Goal: Transaction & Acquisition: Purchase product/service

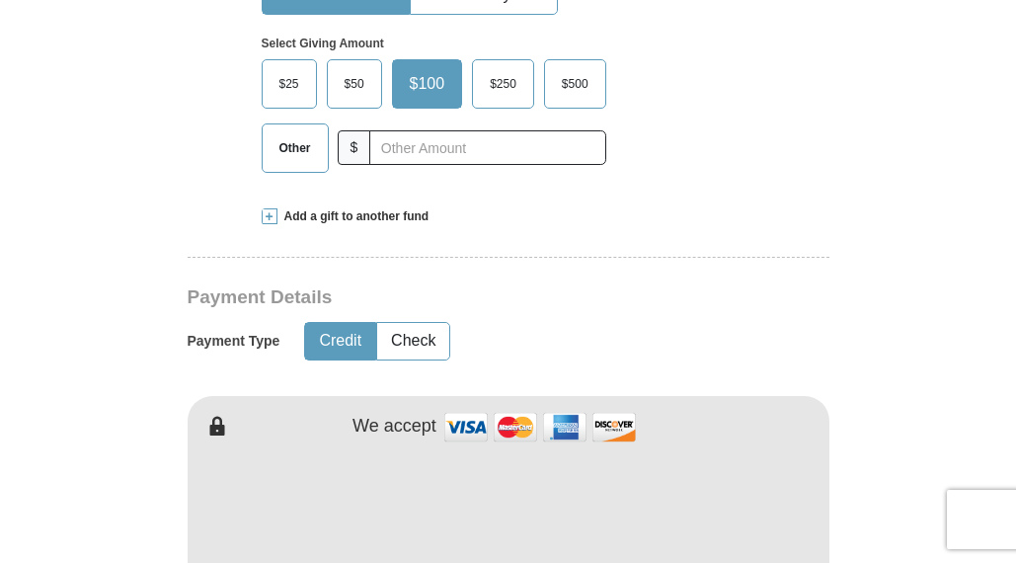
scroll to position [673, 0]
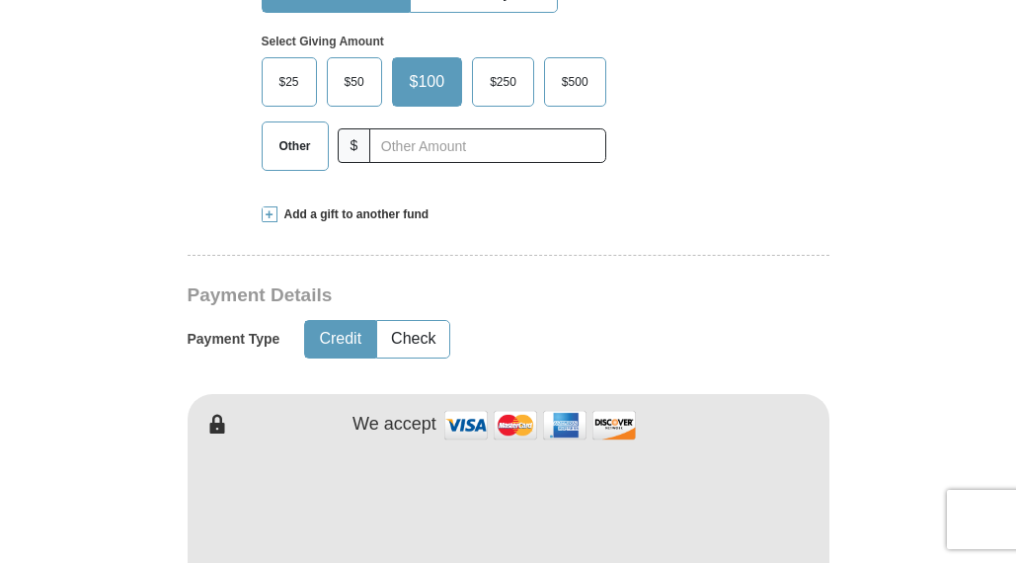
click at [274, 216] on span at bounding box center [270, 214] width 16 height 16
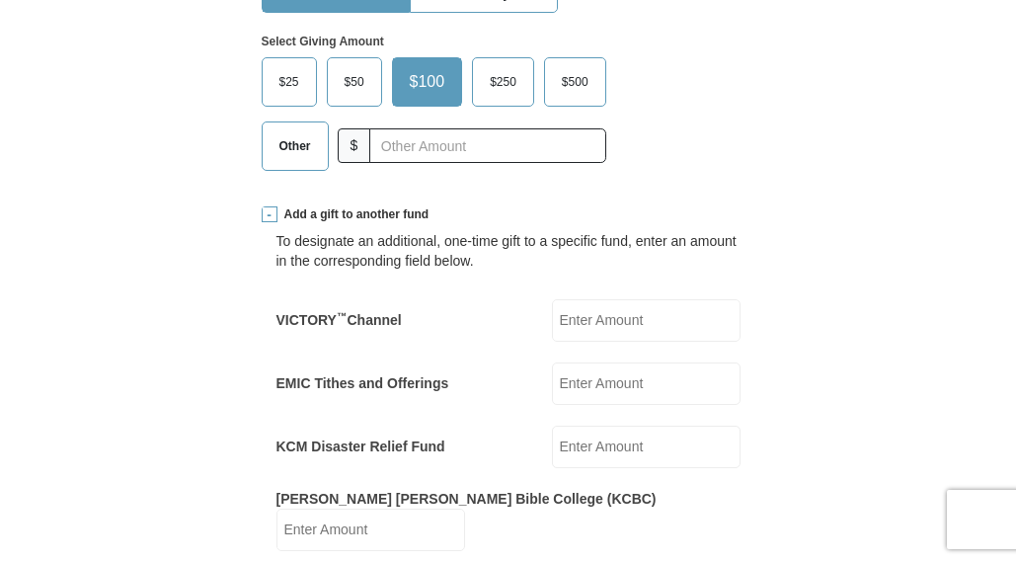
click at [575, 82] on span "$500" at bounding box center [575, 82] width 46 height 30
click at [0, 0] on input "$500" at bounding box center [0, 0] width 0 height 0
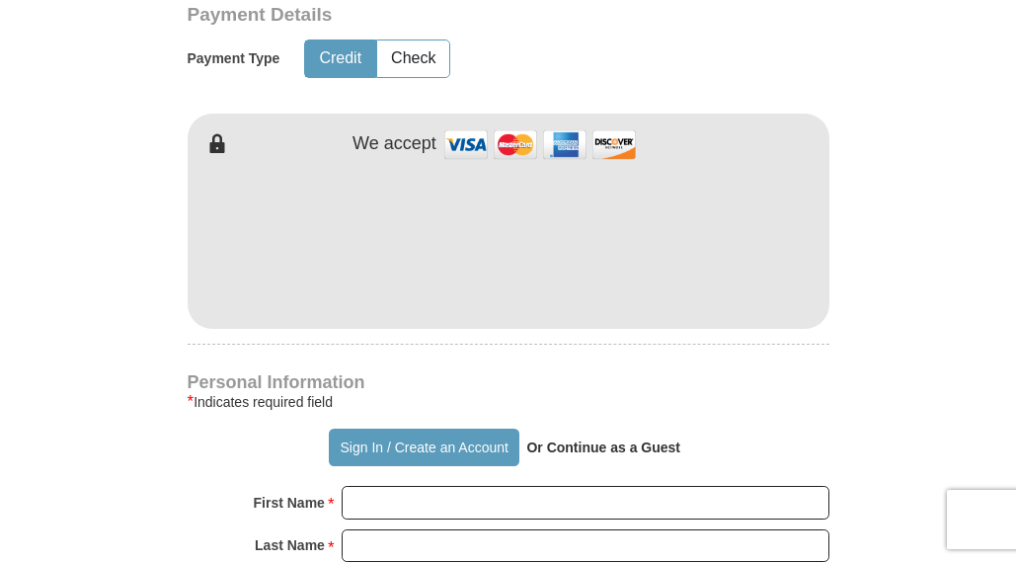
scroll to position [1316, 0]
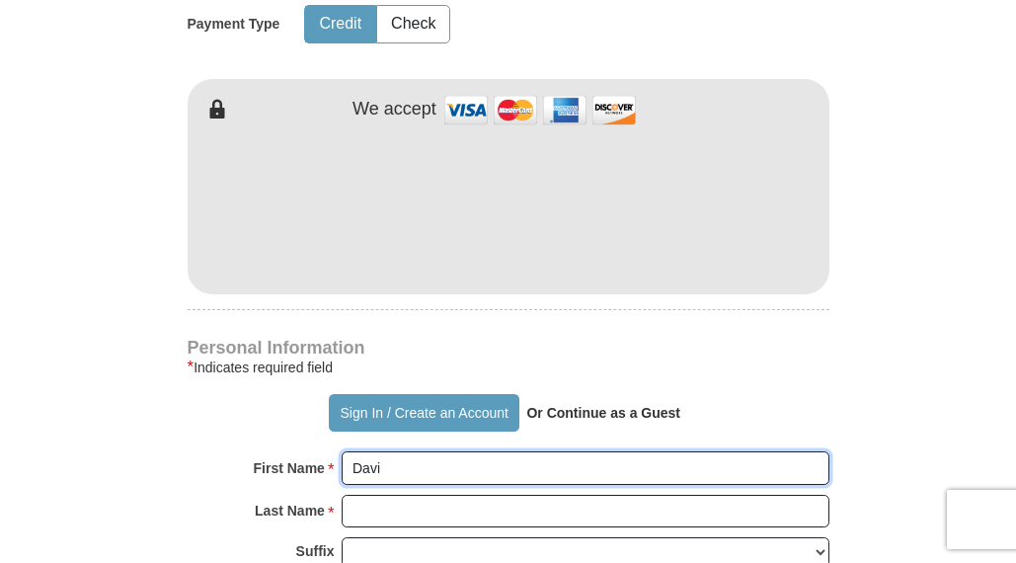
type input "[PERSON_NAME]"
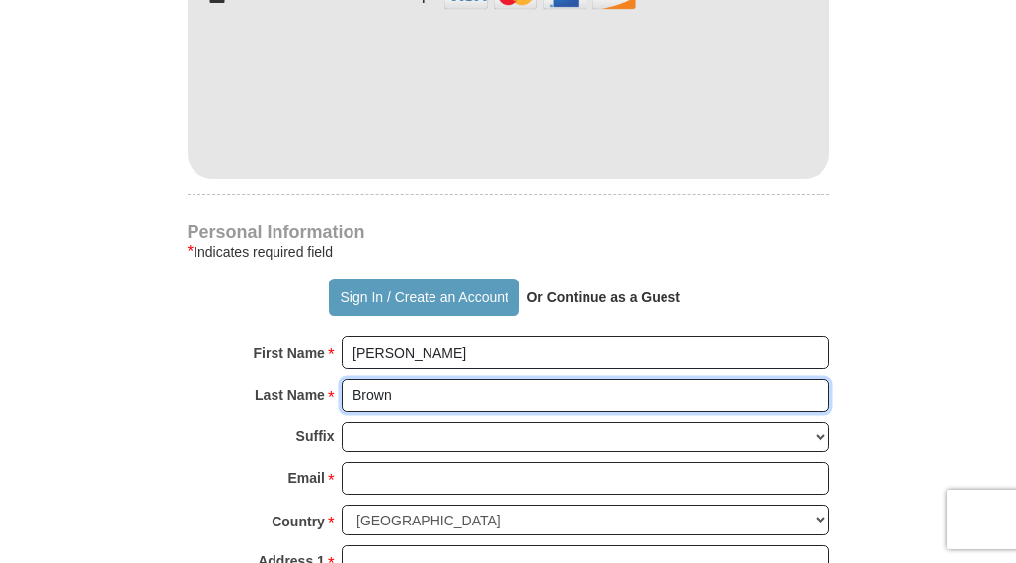
scroll to position [1430, 0]
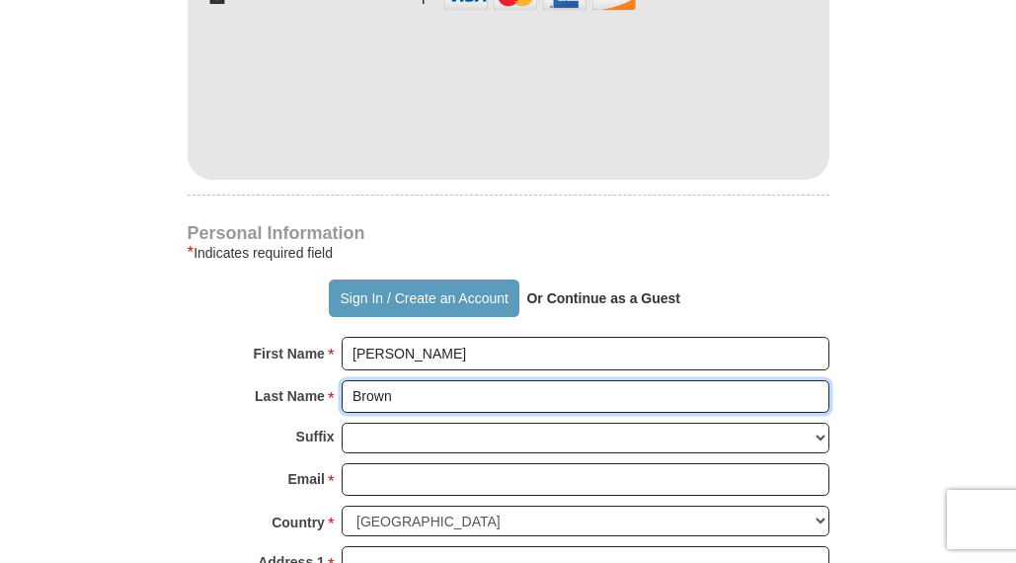
type input "Brown"
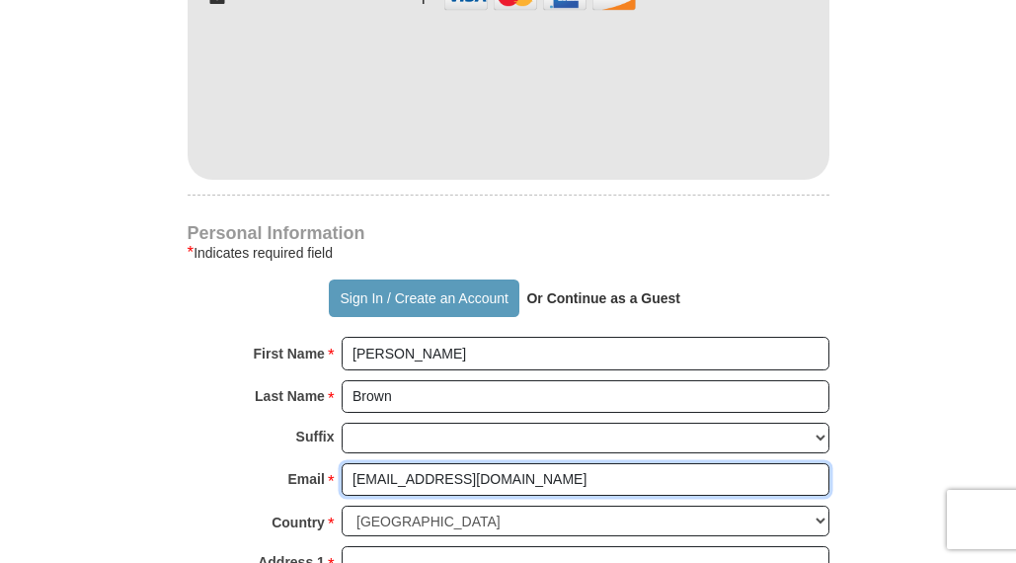
type input "[EMAIL_ADDRESS][DOMAIN_NAME]"
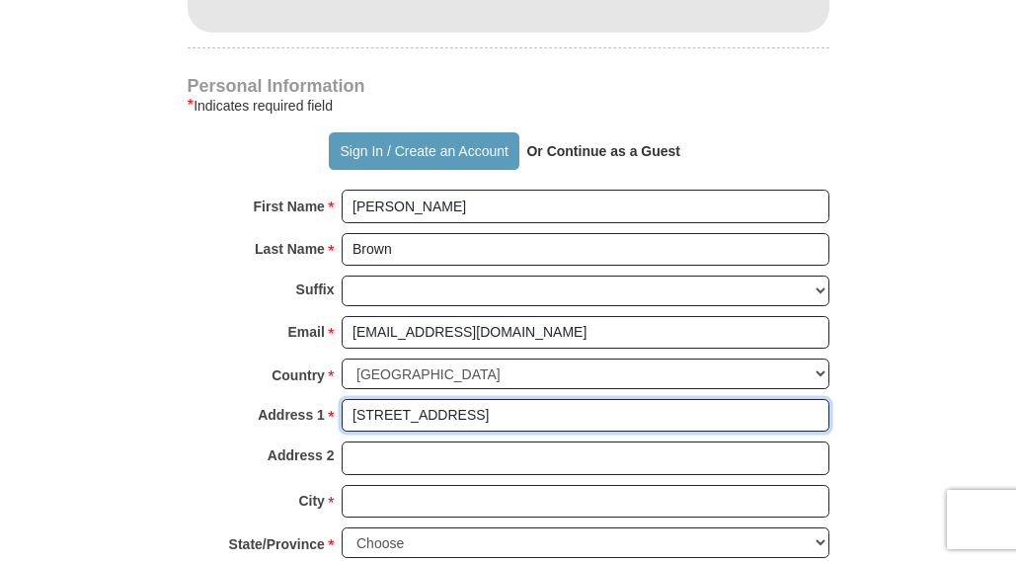
scroll to position [1579, 0]
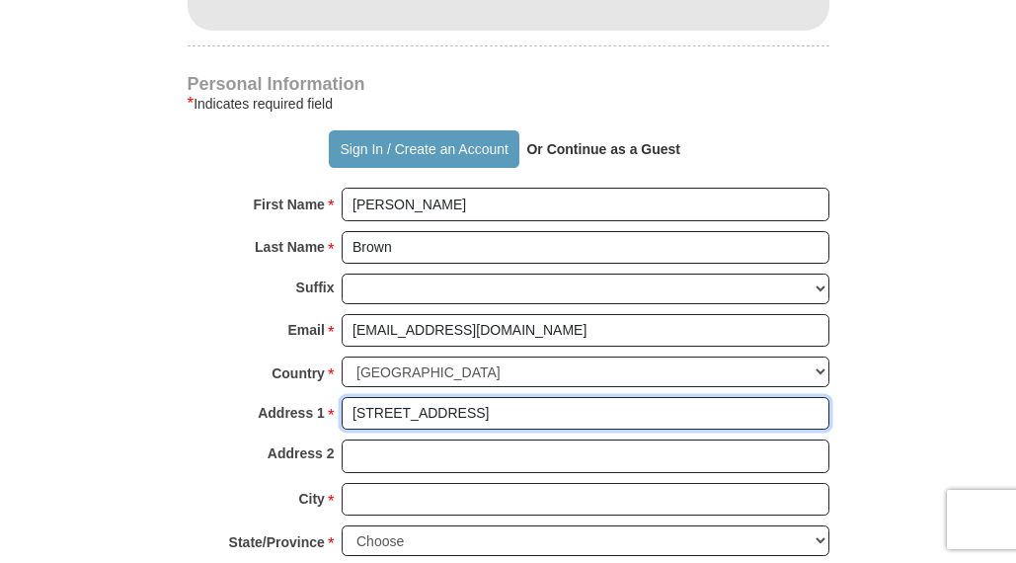
type input "[STREET_ADDRESS]"
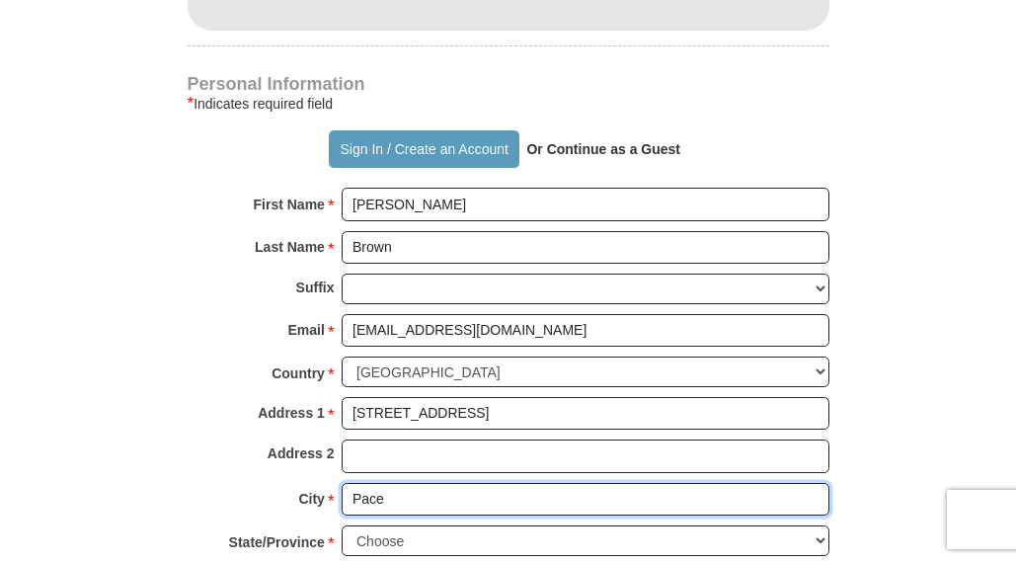
type input "Pace"
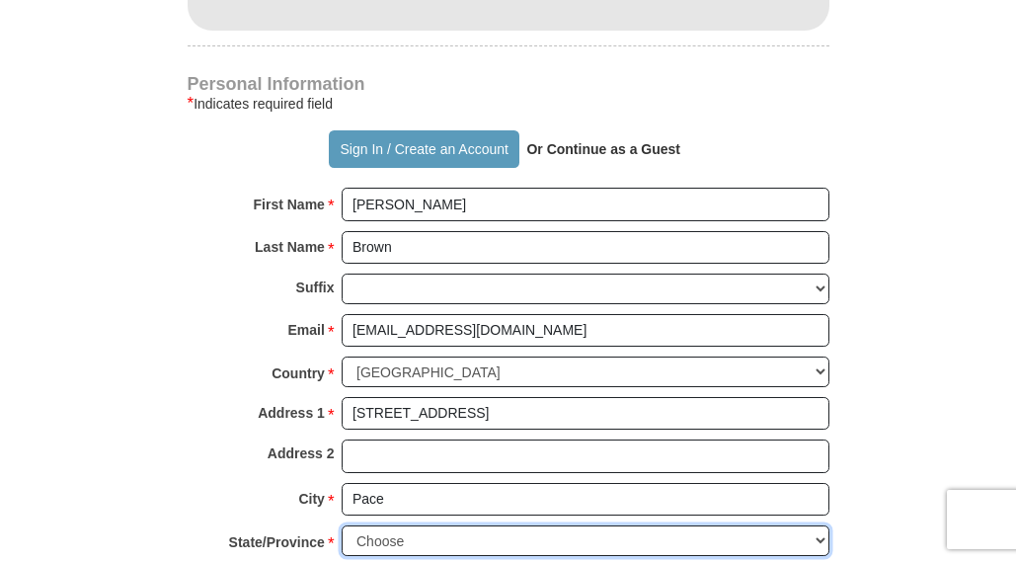
select select "FL"
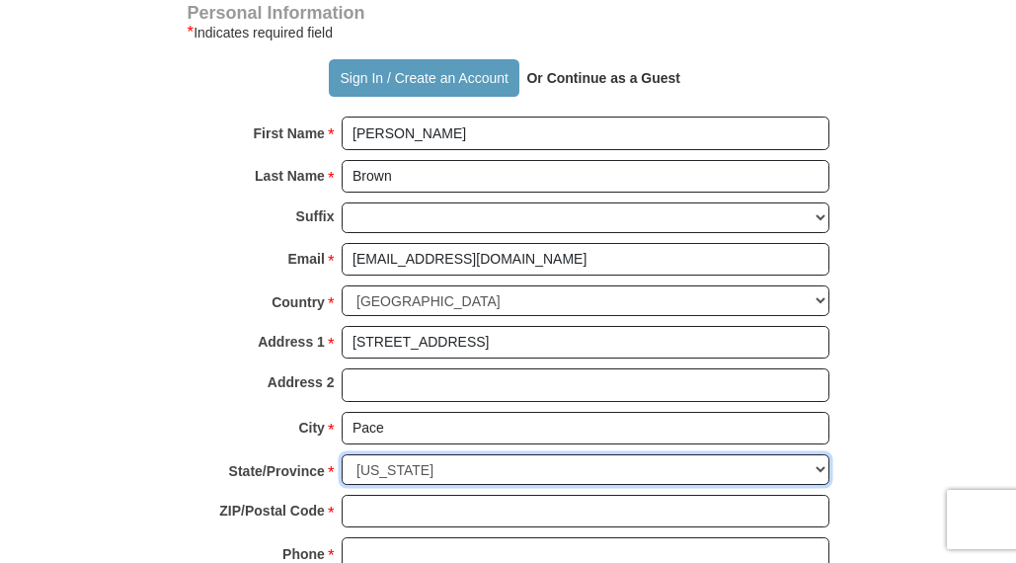
scroll to position [1658, 0]
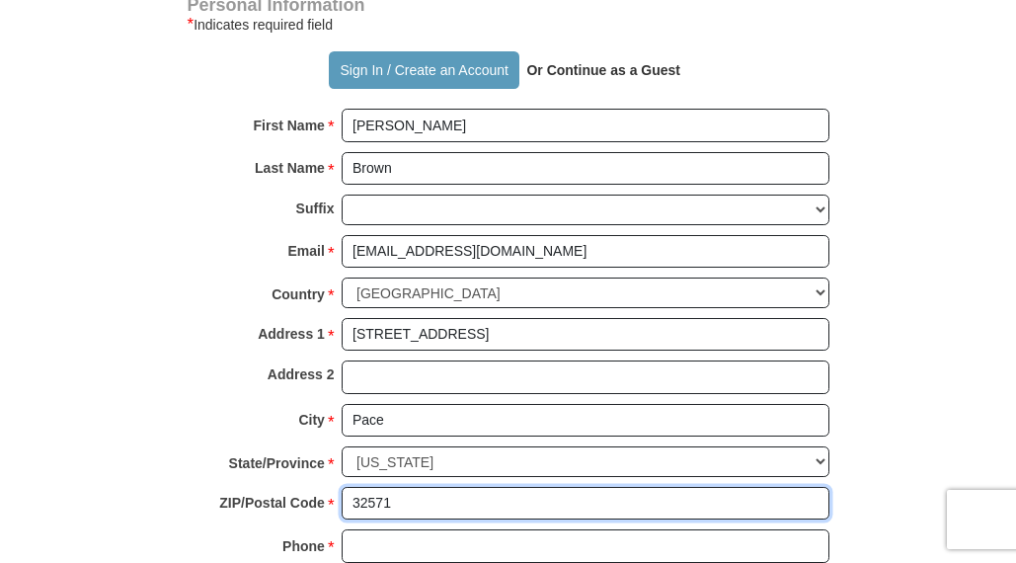
type input "32571"
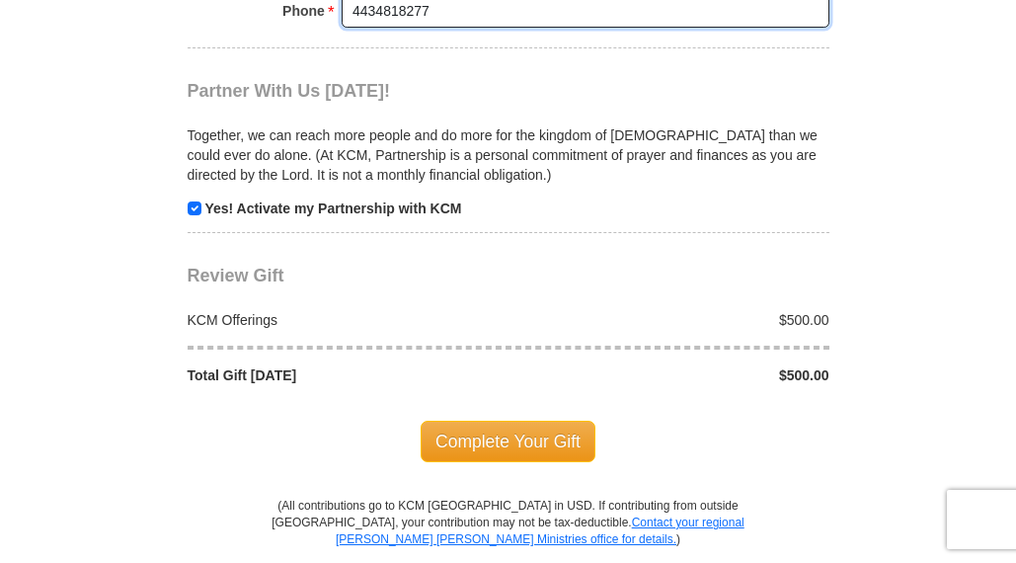
scroll to position [2192, 0]
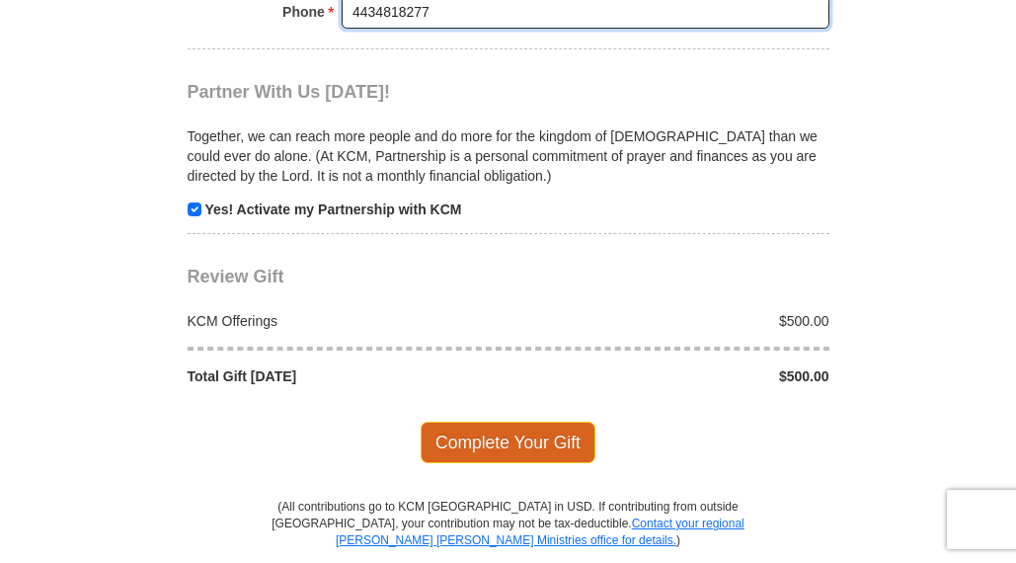
type input "4434818277"
click at [529, 421] on span "Complete Your Gift" at bounding box center [507, 441] width 175 height 41
